Goal: Information Seeking & Learning: Learn about a topic

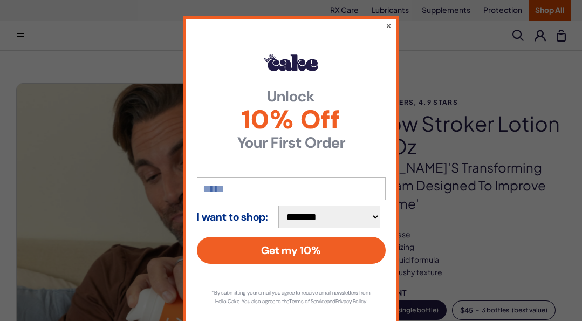
scroll to position [156, 0]
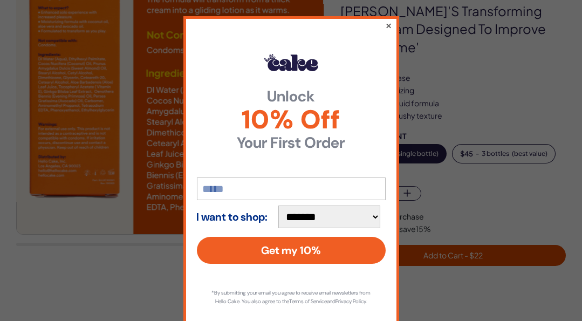
click at [385, 26] on button "×" at bounding box center [388, 25] width 7 height 13
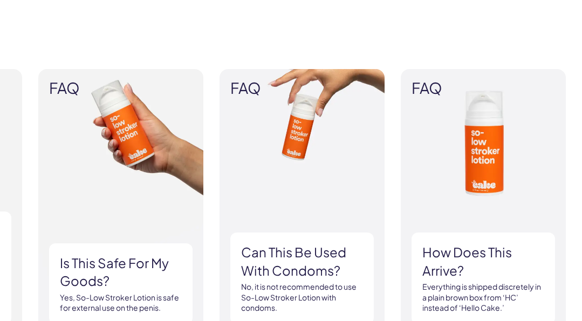
scroll to position [1068, 0]
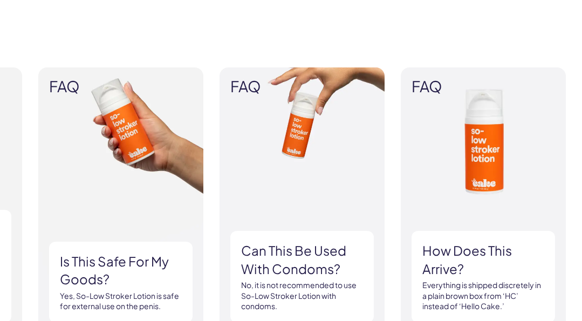
drag, startPoint x: 365, startPoint y: 92, endPoint x: 291, endPoint y: 23, distance: 101.2
click at [291, 35] on div "FAQ What type of formula is this? This is a coconut-oil based cream that transf…" at bounding box center [291, 210] width 582 height 350
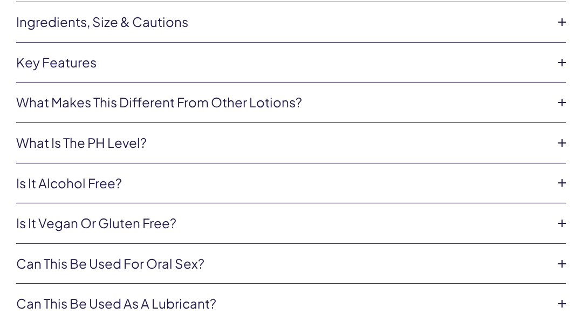
scroll to position [2300, 0]
click at [400, 93] on link "What makes this different from other lotions?" at bounding box center [282, 102] width 532 height 18
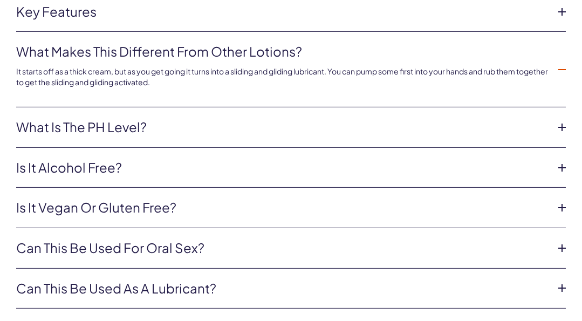
scroll to position [2371, 0]
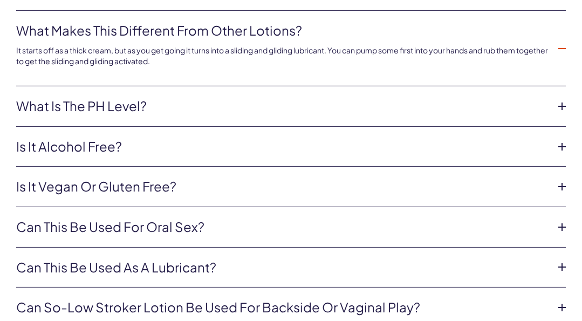
click at [400, 97] on link "What is the pH level?" at bounding box center [282, 106] width 532 height 18
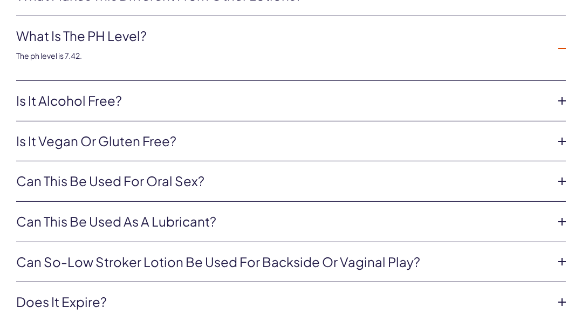
scroll to position [2405, 0]
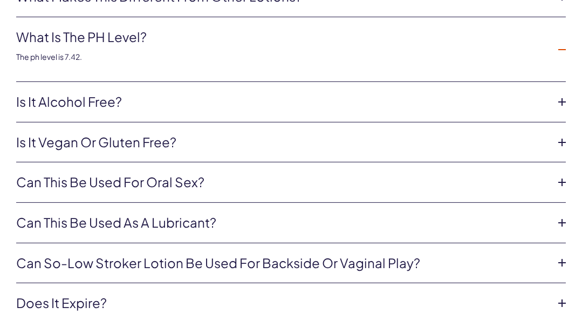
click at [400, 93] on link "Is it alcohol free?" at bounding box center [282, 102] width 532 height 18
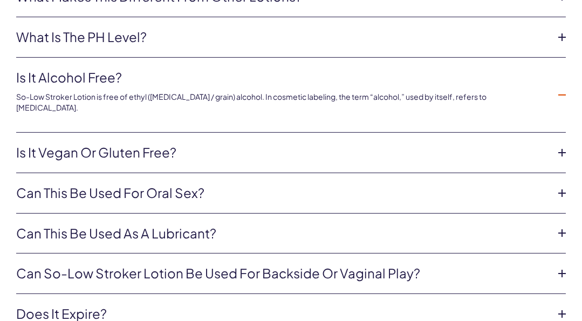
click at [344, 143] on link "Is it vegan or gluten free?" at bounding box center [282, 152] width 532 height 18
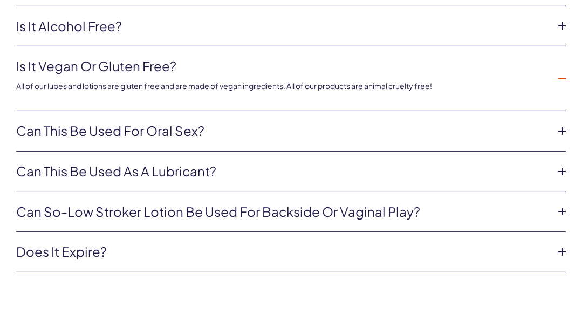
scroll to position [2457, 0]
click at [341, 121] on link "Can this be used for oral sex?" at bounding box center [282, 130] width 532 height 18
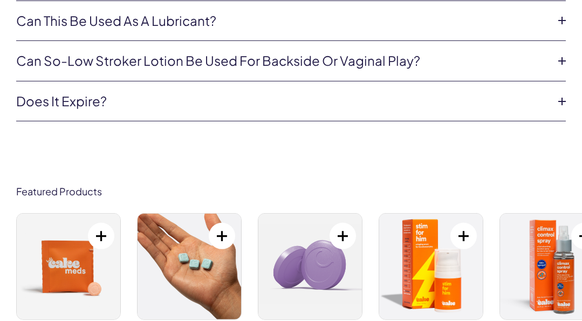
scroll to position [2609, 0]
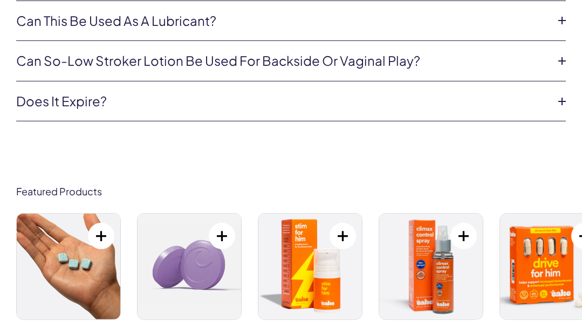
click at [314, 50] on li "Can So-Low Stroker Lotion be used for backside or vaginal play? The So-Low Loti…" at bounding box center [291, 61] width 550 height 40
click at [319, 52] on link "Can So-Low Stroker Lotion be used for backside or vaginal play?" at bounding box center [282, 61] width 532 height 18
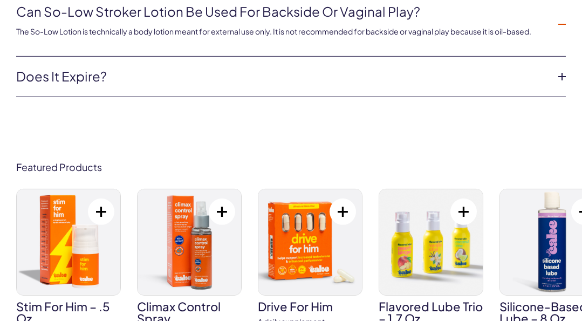
scroll to position [2632, 0]
click at [394, 67] on link "Does it expire?" at bounding box center [282, 76] width 532 height 18
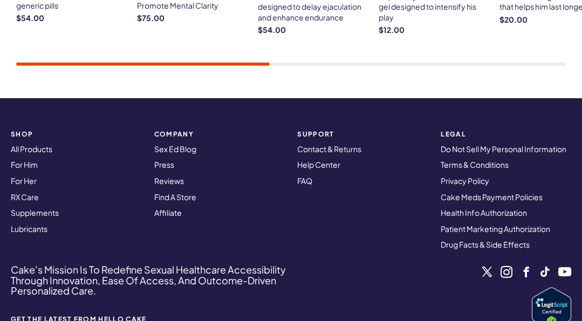
scroll to position [2969, 0]
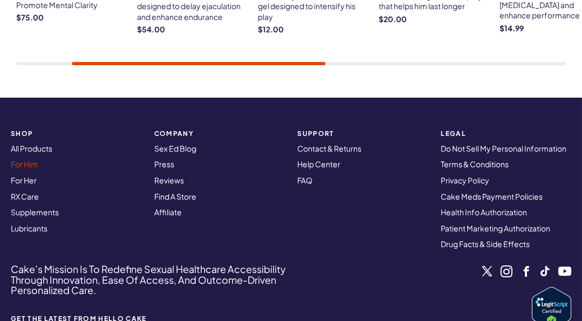
click at [17, 159] on link "For Him" at bounding box center [24, 164] width 27 height 10
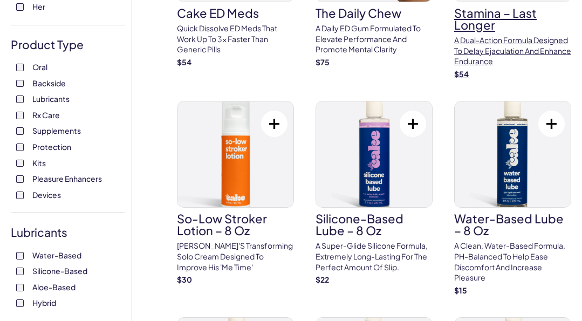
scroll to position [180, 0]
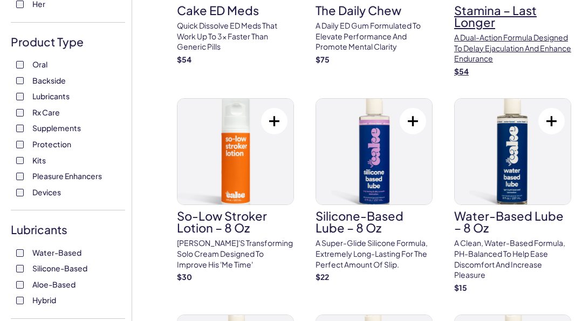
click at [481, 54] on p "A dual-action formula designed to delay ejaculation and enhance endurance" at bounding box center [512, 48] width 117 height 32
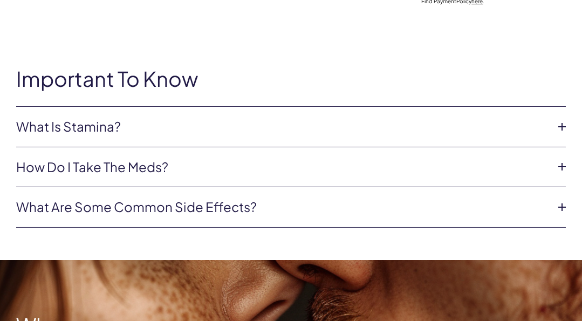
scroll to position [462, 0]
click at [392, 136] on li "What Is Stamina? This oral dissolvable tablet combines Tadalafil and Paroxetine…" at bounding box center [291, 127] width 550 height 40
click at [560, 129] on icon at bounding box center [562, 127] width 16 height 16
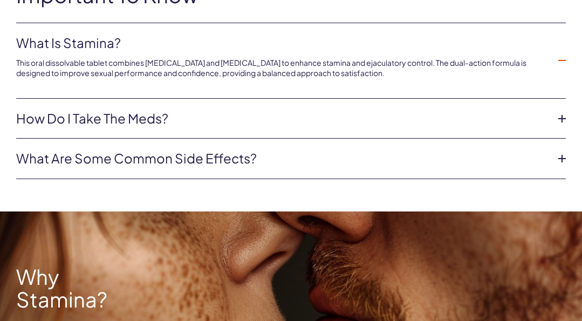
scroll to position [546, 0]
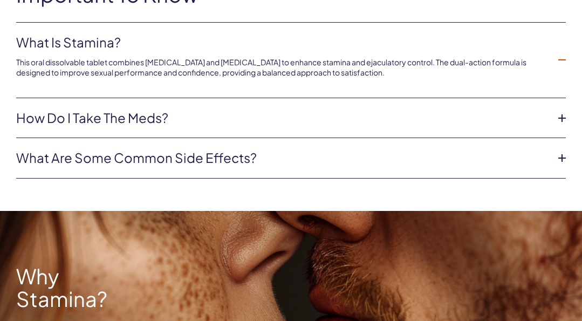
click at [246, 112] on link "How do I take the Meds?" at bounding box center [282, 118] width 532 height 18
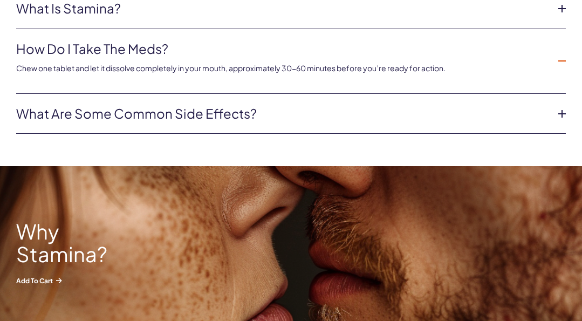
scroll to position [580, 0]
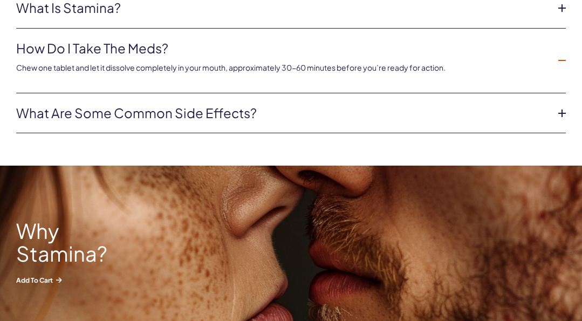
click at [230, 117] on link "What are some common side effects?" at bounding box center [282, 113] width 532 height 18
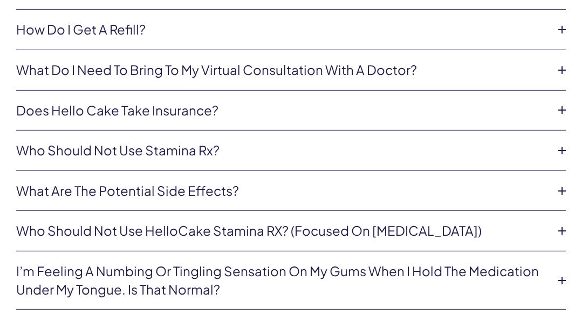
scroll to position [3508, 0]
click at [555, 63] on icon at bounding box center [562, 71] width 16 height 16
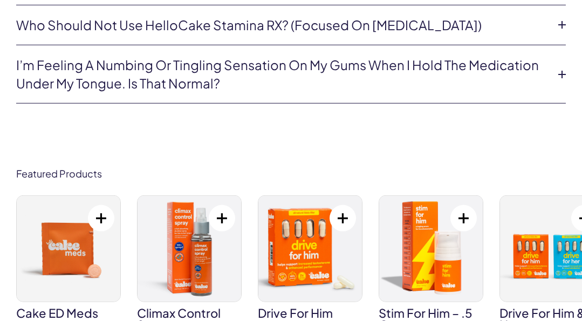
scroll to position [3751, 0]
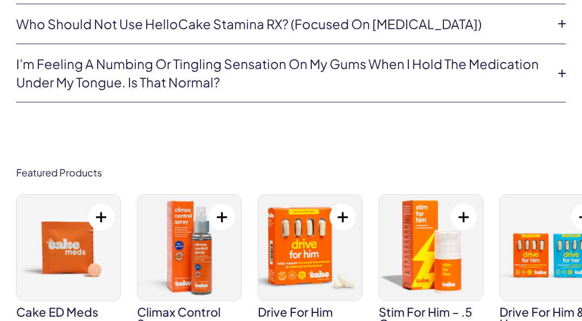
click at [326, 55] on link "I’m feeling a numbing or tingling sensation on my gums when I hold the medicati…" at bounding box center [282, 73] width 532 height 36
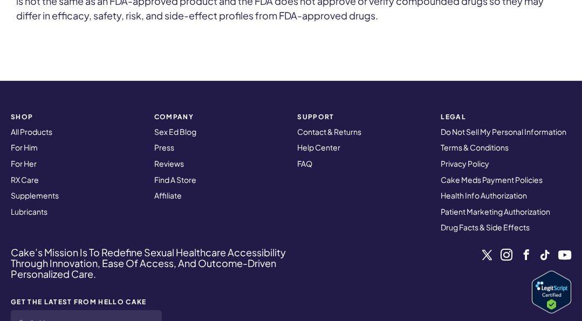
scroll to position [4338, 0]
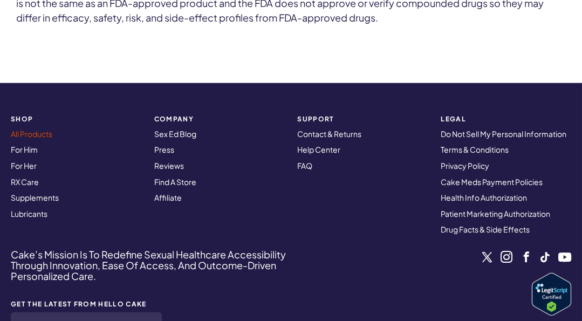
click at [33, 129] on link "All Products" at bounding box center [32, 134] width 42 height 10
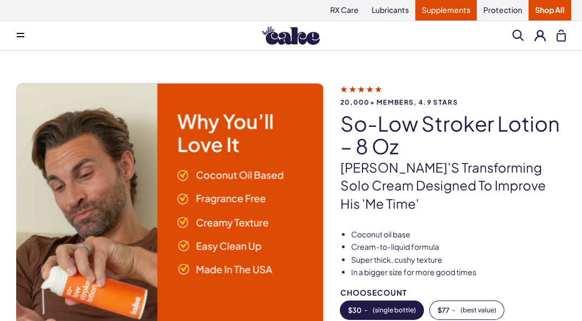
click at [441, 10] on link "Supplements" at bounding box center [445, 10] width 61 height 20
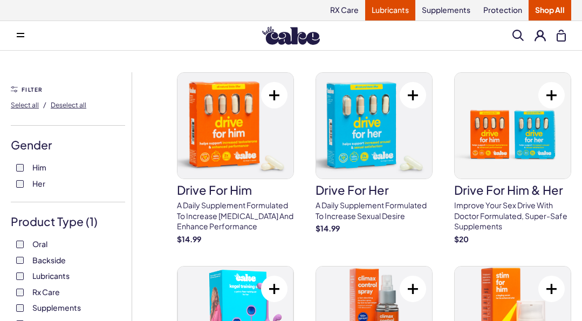
click at [386, 14] on link "Lubricants" at bounding box center [390, 10] width 50 height 20
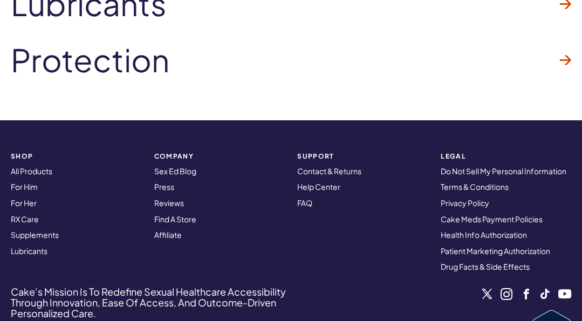
scroll to position [3199, 0]
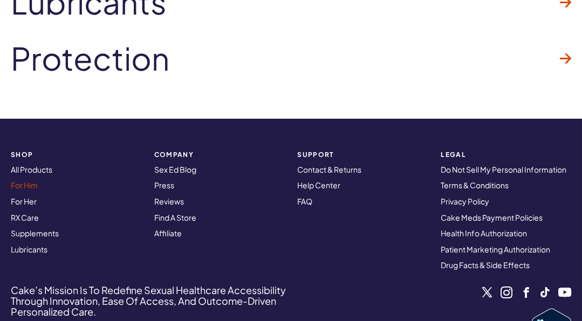
click at [33, 180] on link "For Him" at bounding box center [24, 185] width 27 height 10
